Goal: Task Accomplishment & Management: Manage account settings

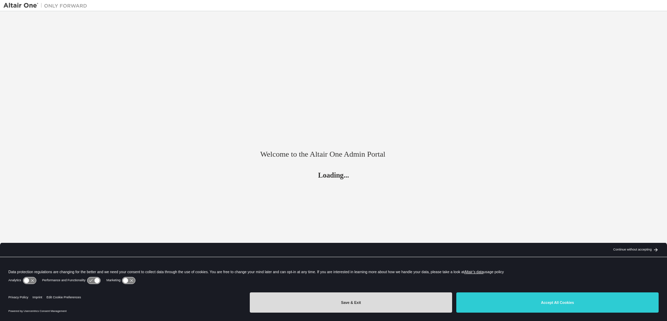
click at [339, 301] on button "Save & Exit" at bounding box center [351, 302] width 202 height 20
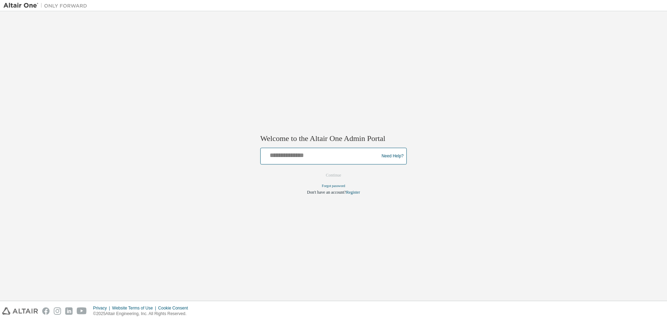
click at [320, 156] on input "text" at bounding box center [320, 155] width 115 height 10
type input "**********"
click at [344, 175] on button "Continue" at bounding box center [333, 175] width 30 height 10
